Goal: Task Accomplishment & Management: Use online tool/utility

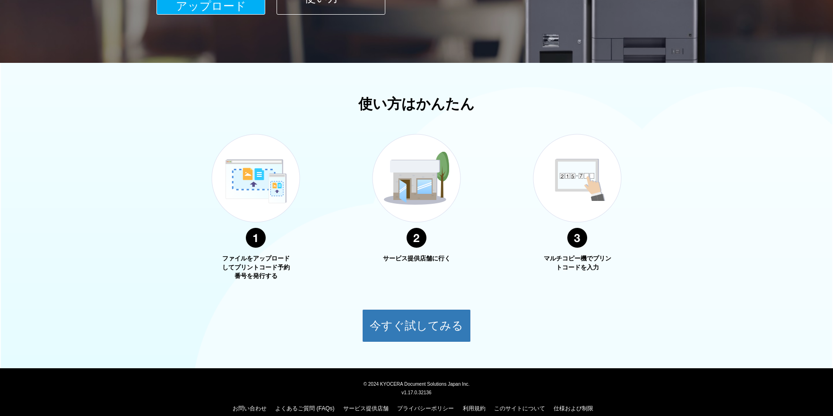
scroll to position [256, 0]
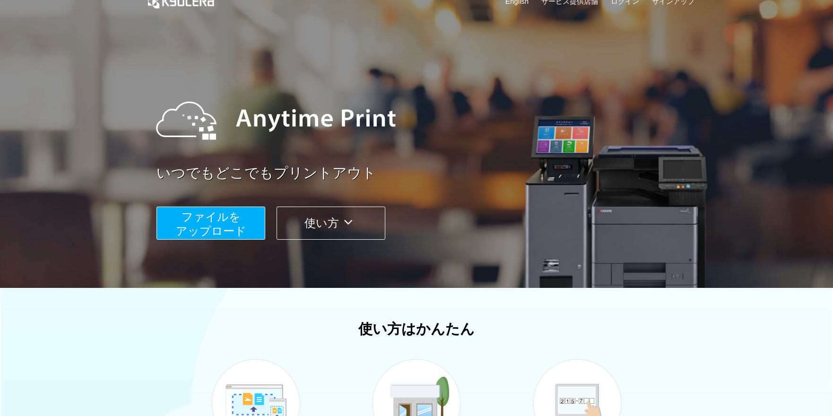
click at [362, 227] on button "使い方" at bounding box center [331, 223] width 109 height 33
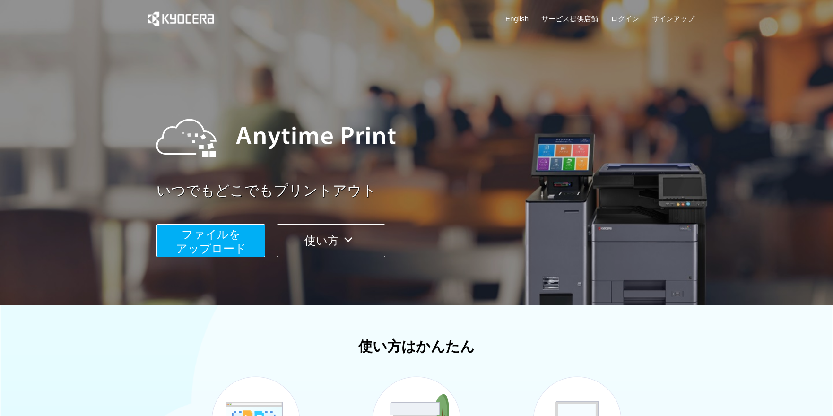
scroll to position [0, 0]
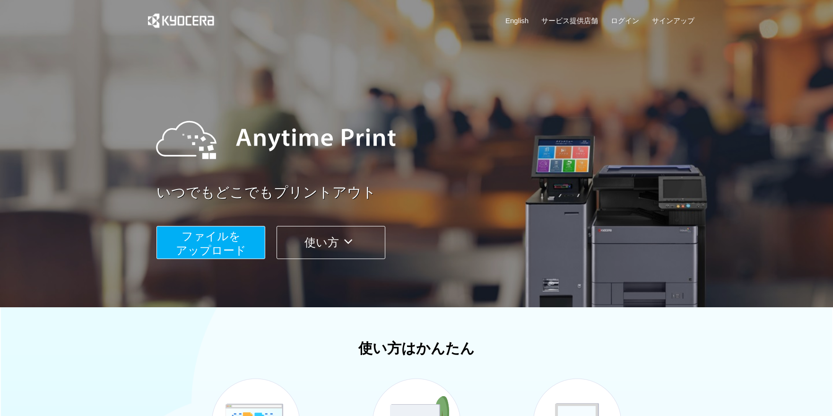
click at [248, 243] on button "ファイルを ​​アップロード" at bounding box center [210, 242] width 109 height 33
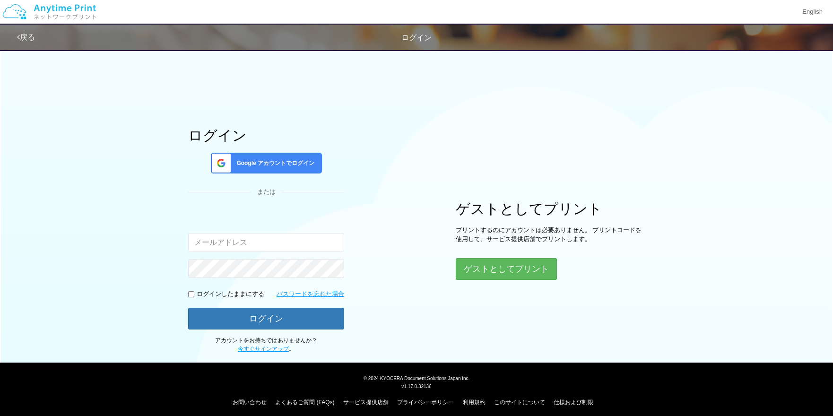
click at [304, 163] on span "Google アカウントでログイン" at bounding box center [274, 163] width 82 height 8
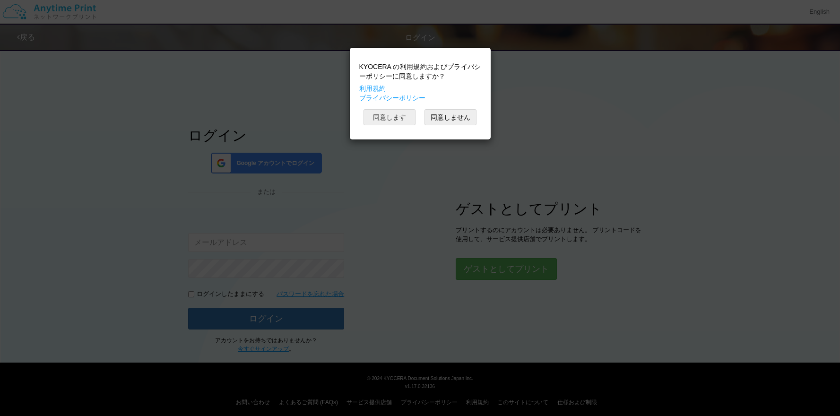
click at [405, 121] on button "同意します" at bounding box center [390, 117] width 52 height 16
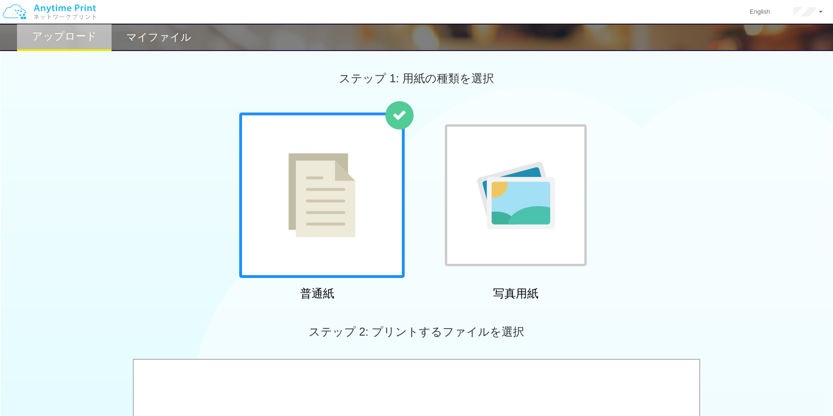
click at [171, 43] on h2 "マイファイル" at bounding box center [158, 37] width 65 height 11
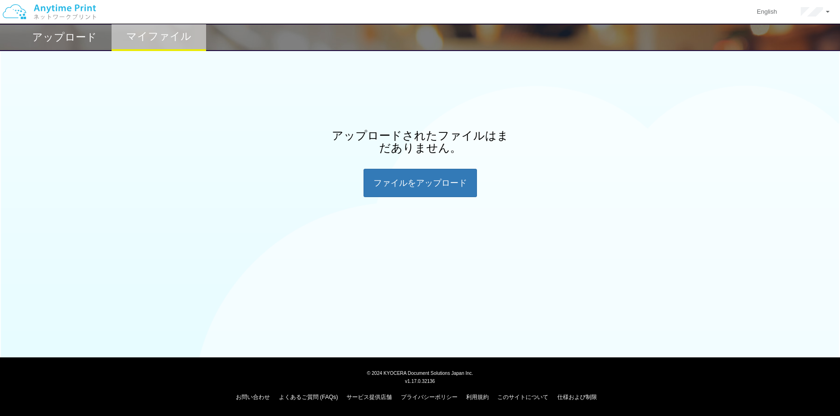
click at [63, 39] on h2 "アップロード" at bounding box center [64, 37] width 65 height 11
